Goal: Information Seeking & Learning: Learn about a topic

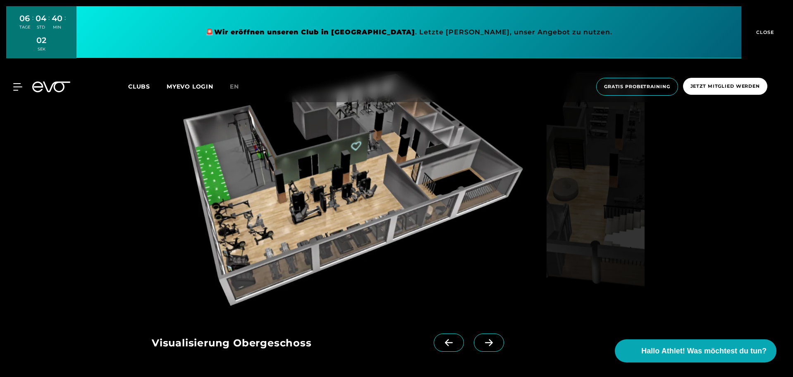
scroll to position [799, 0]
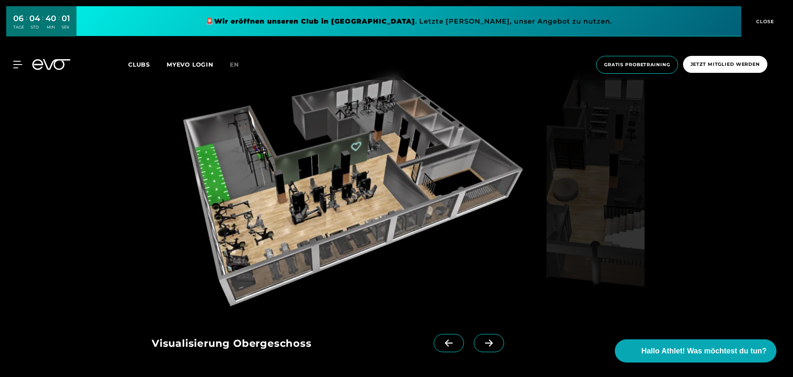
click at [490, 342] on icon at bounding box center [489, 342] width 14 height 7
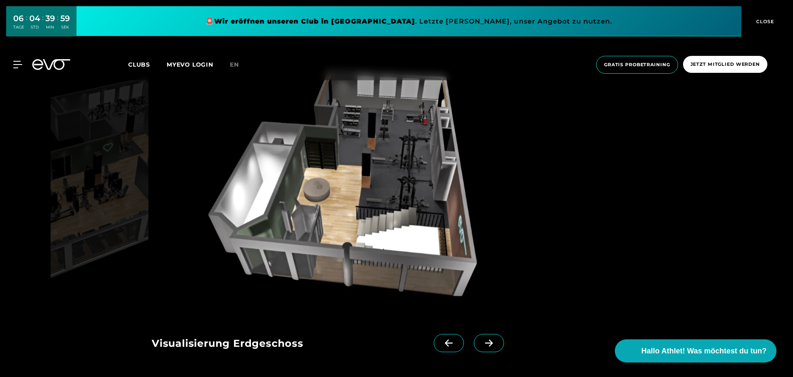
click at [490, 342] on icon at bounding box center [489, 342] width 14 height 7
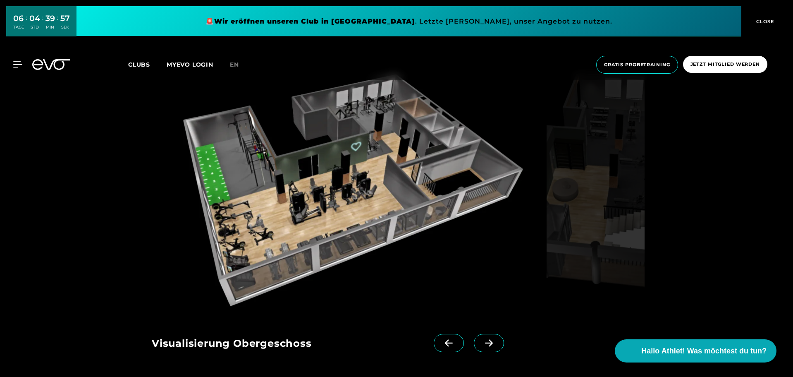
click at [455, 344] on icon at bounding box center [449, 342] width 14 height 7
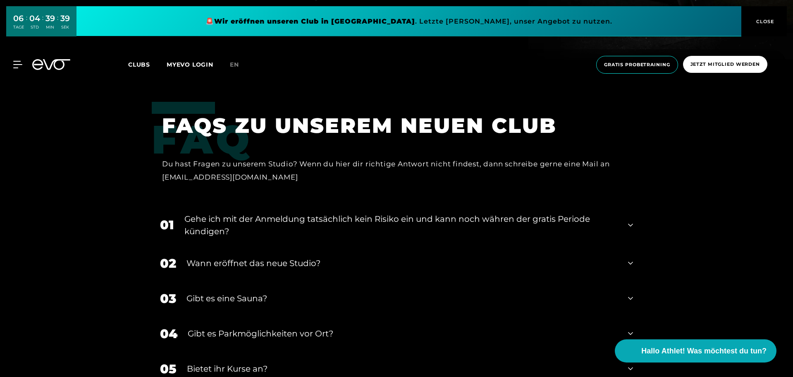
scroll to position [1699, 0]
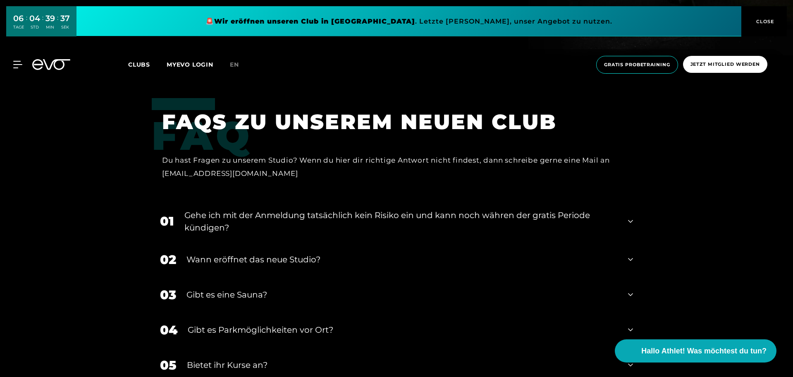
click at [227, 209] on div "Gehe ich mit der Anmeldung tatsächlich kein Risiko ein und kann noch währen der…" at bounding box center [400, 221] width 433 height 25
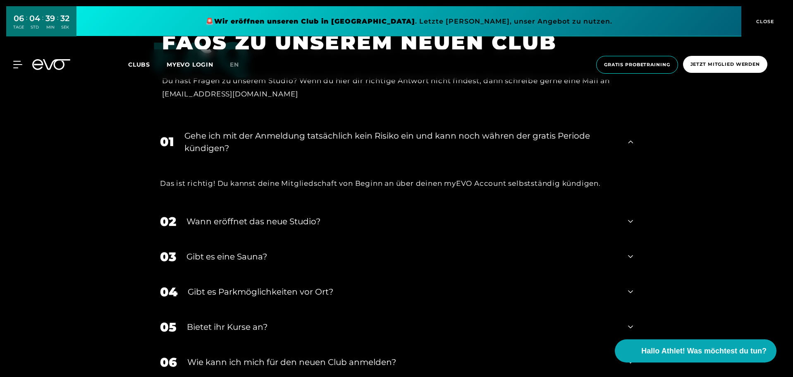
scroll to position [1779, 0]
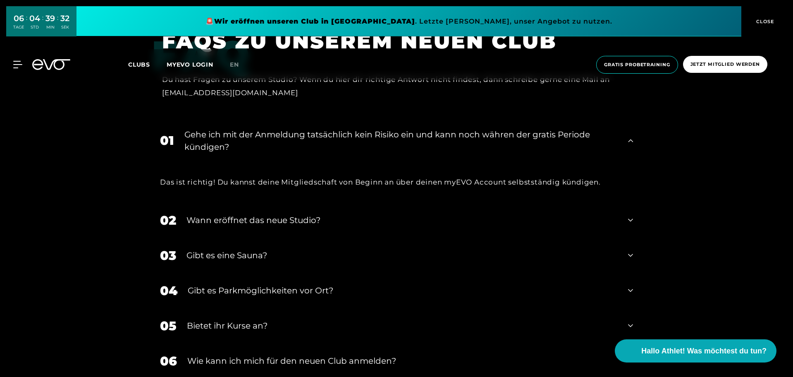
click at [244, 203] on div "02 Wann eröffnet das neue Studio?" at bounding box center [397, 220] width 490 height 35
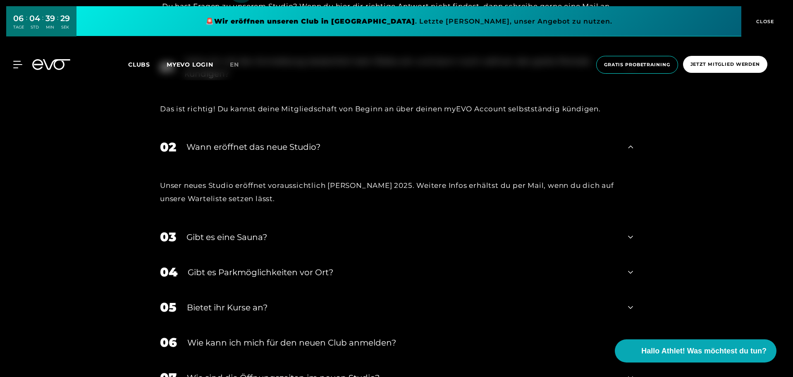
scroll to position [1854, 0]
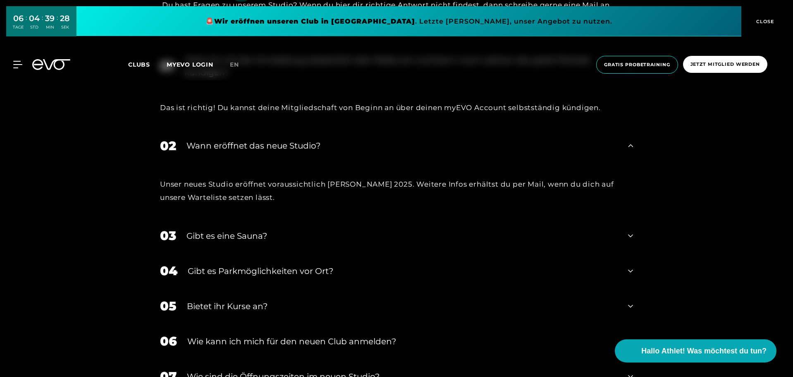
click at [237, 230] on div "Gibt es eine Sauna?" at bounding box center [402, 236] width 431 height 12
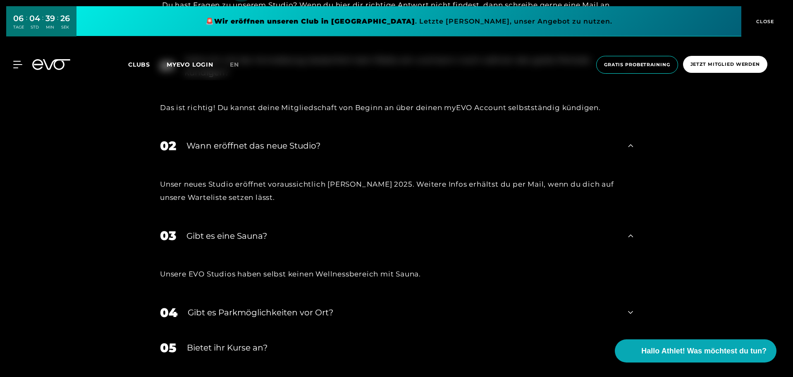
click at [219, 306] on div "Gibt es Parkmöglichkeiten vor Ort?" at bounding box center [403, 312] width 430 height 12
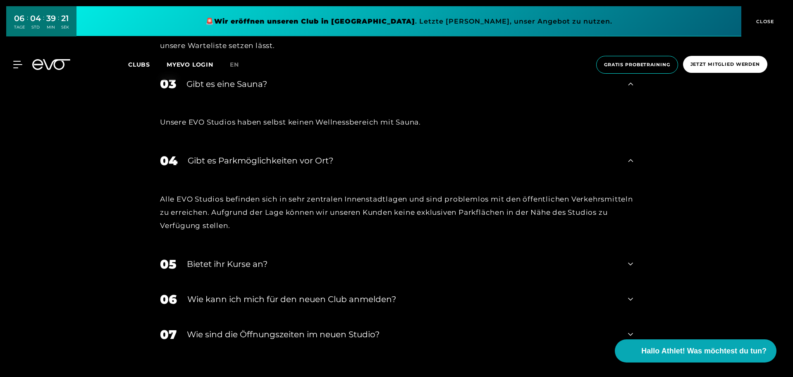
scroll to position [2007, 0]
click at [243, 256] on div "Bietet ihr Kurse an?" at bounding box center [402, 262] width 431 height 12
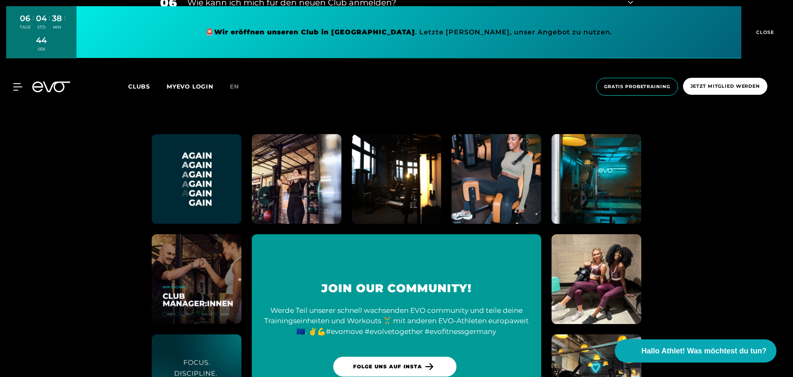
scroll to position [2345, 0]
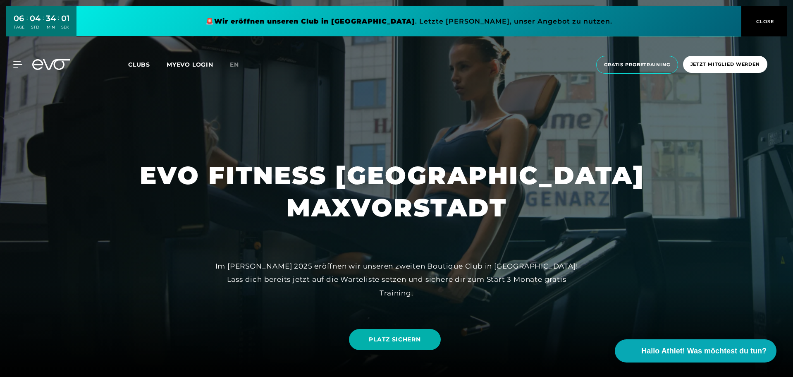
click at [137, 64] on span "Clubs" at bounding box center [139, 64] width 22 height 7
